Goal: Information Seeking & Learning: Learn about a topic

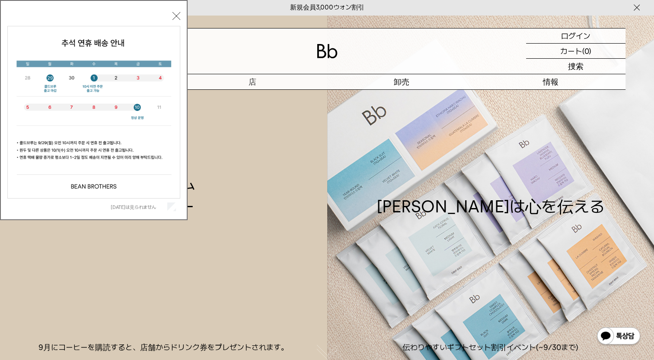
click at [178, 17] on button "閉める" at bounding box center [176, 16] width 8 height 8
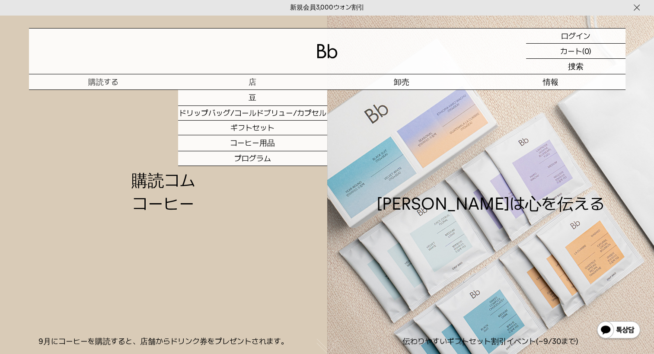
click at [256, 83] on p "店" at bounding box center [252, 81] width 149 height 15
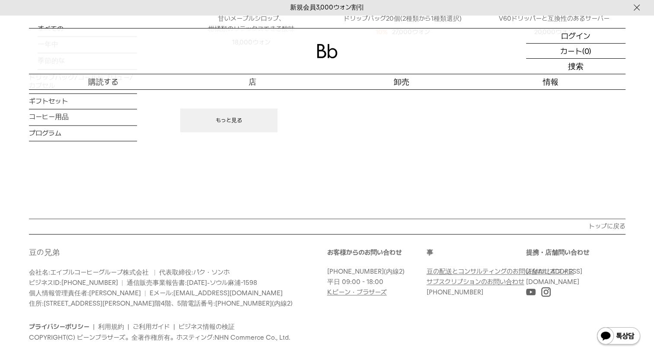
scroll to position [1301, 0]
click at [381, 287] on link "K.ビーン・ブラザーズ" at bounding box center [357, 291] width 60 height 8
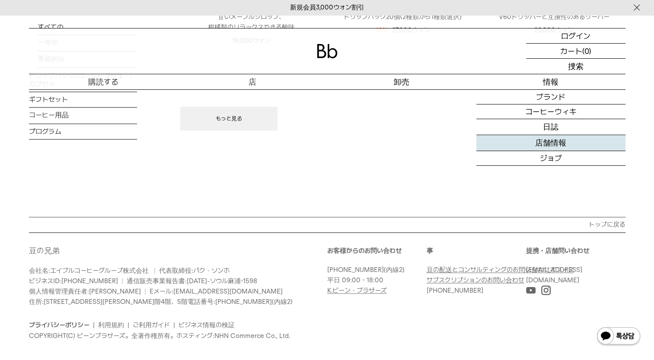
click at [560, 146] on link "店舗情報" at bounding box center [550, 143] width 149 height 16
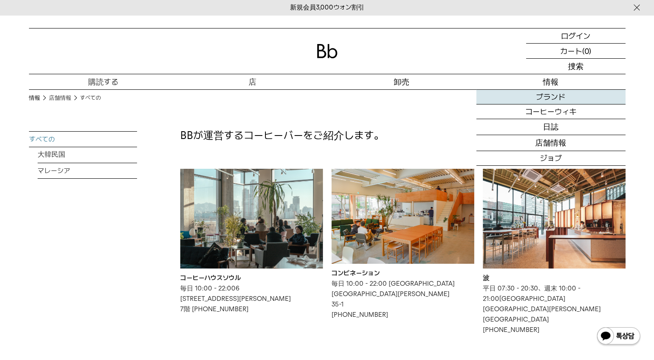
click at [549, 97] on link "ブランド" at bounding box center [550, 97] width 149 height 15
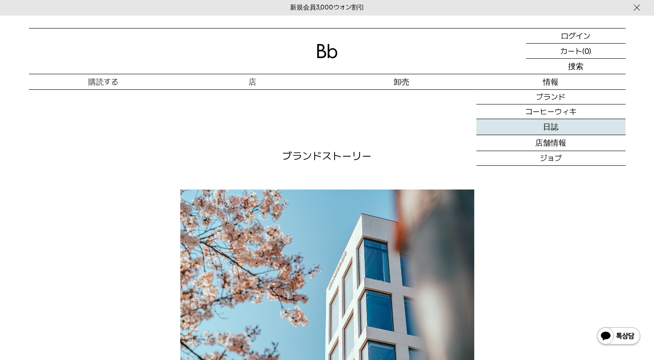
click at [553, 126] on link "日誌" at bounding box center [550, 127] width 149 height 16
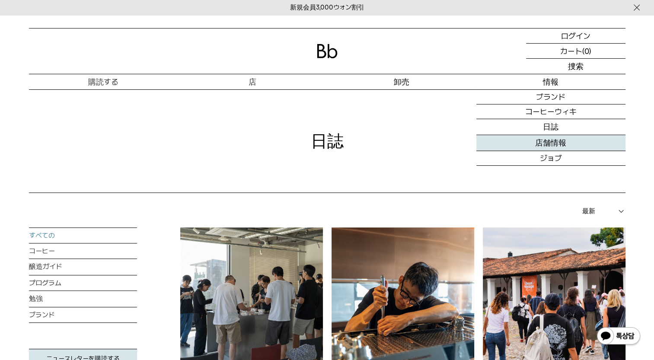
click at [553, 142] on link "店舗情報" at bounding box center [550, 143] width 149 height 16
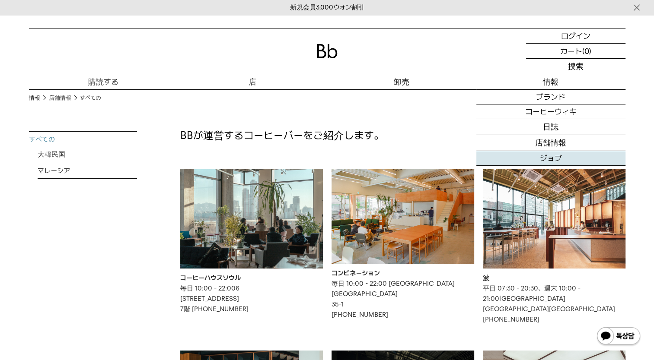
click at [553, 156] on link "ジョブ" at bounding box center [550, 158] width 149 height 15
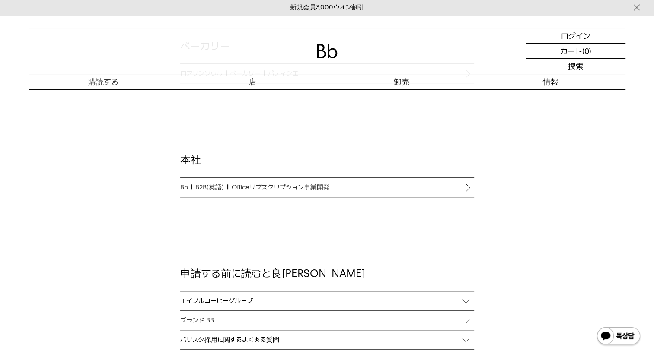
scroll to position [778, 0]
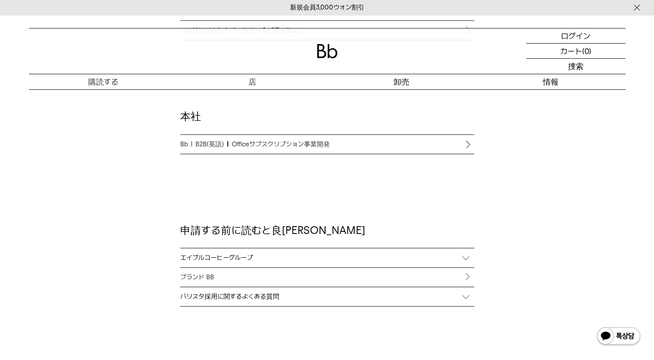
click at [197, 279] on link "ブランド BB" at bounding box center [327, 277] width 294 height 19
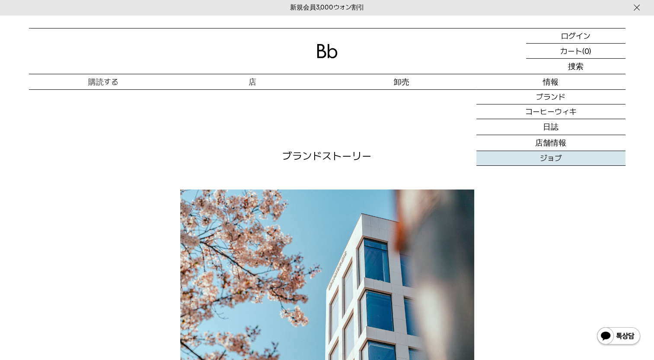
click at [553, 159] on link "ジョブ" at bounding box center [550, 158] width 149 height 15
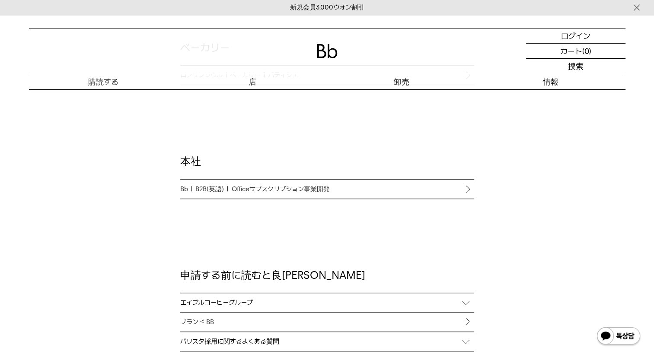
scroll to position [735, 0]
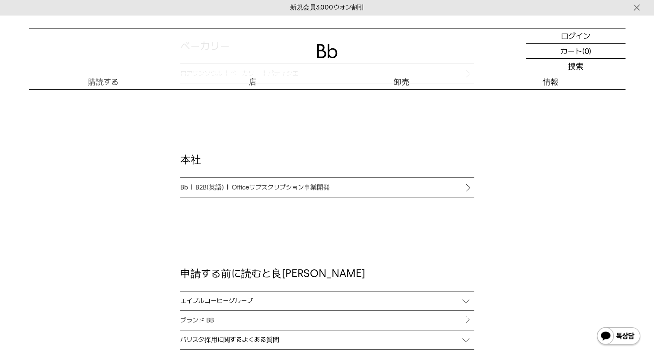
click at [319, 186] on span "Officeサブスクリプション事業開発" at bounding box center [281, 187] width 98 height 10
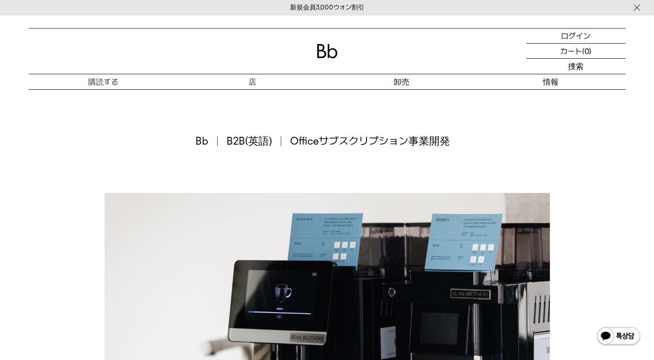
click at [636, 9] on img at bounding box center [636, 7] width 9 height 9
